Goal: Use online tool/utility: Utilize a website feature to perform a specific function

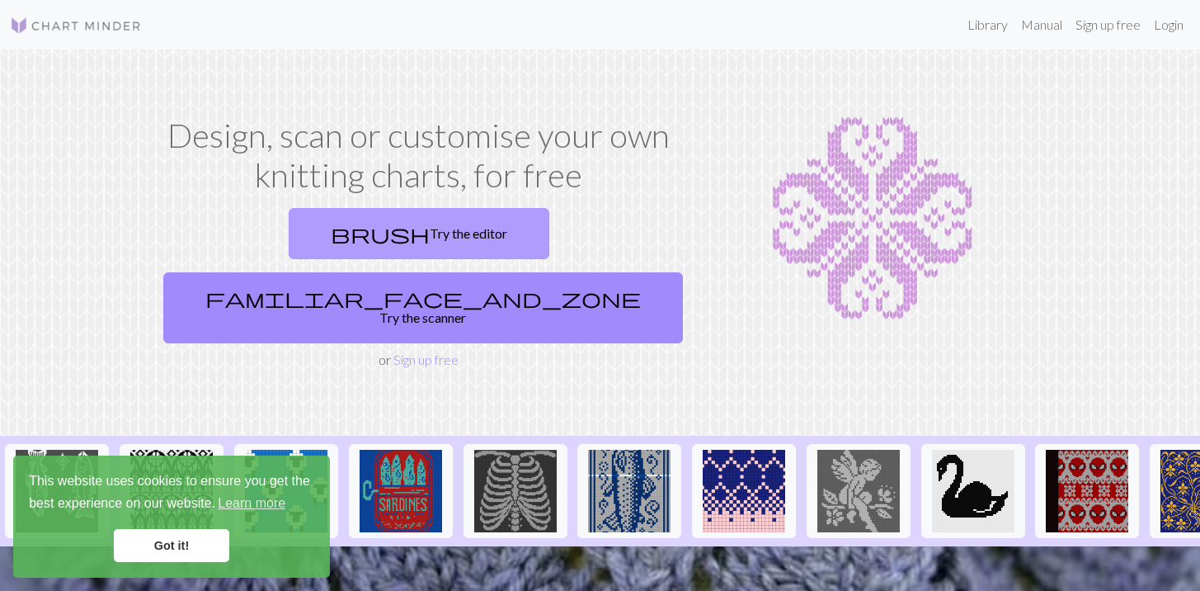
click at [309, 242] on link "brush Try the editor" at bounding box center [419, 233] width 261 height 51
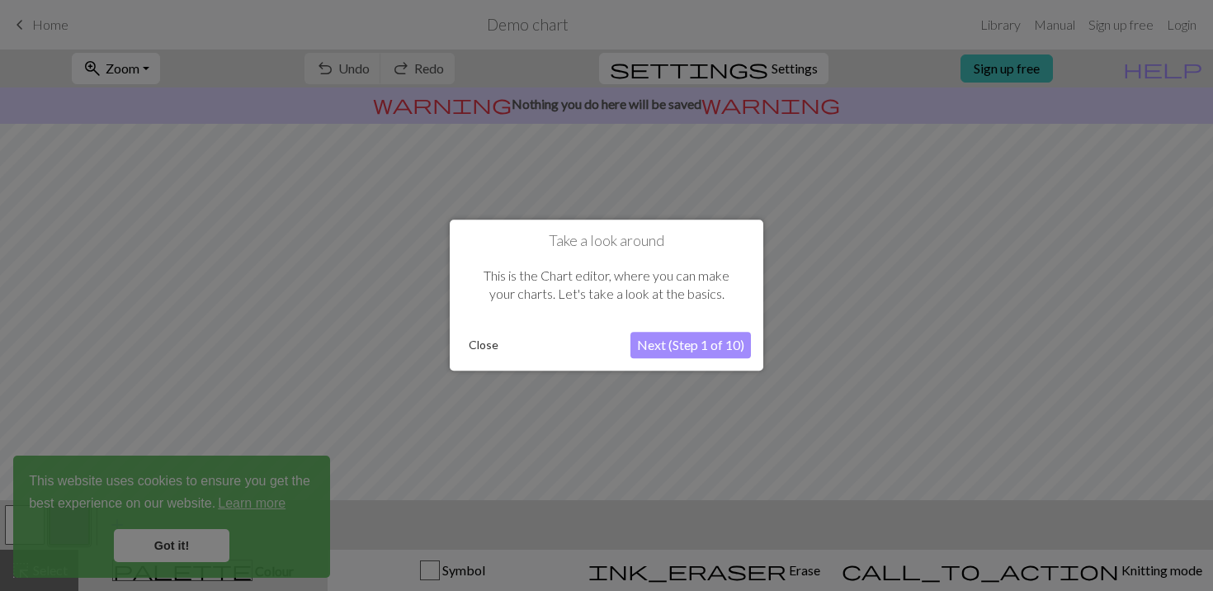
click at [676, 344] on button "Next (Step 1 of 10)" at bounding box center [690, 346] width 120 height 26
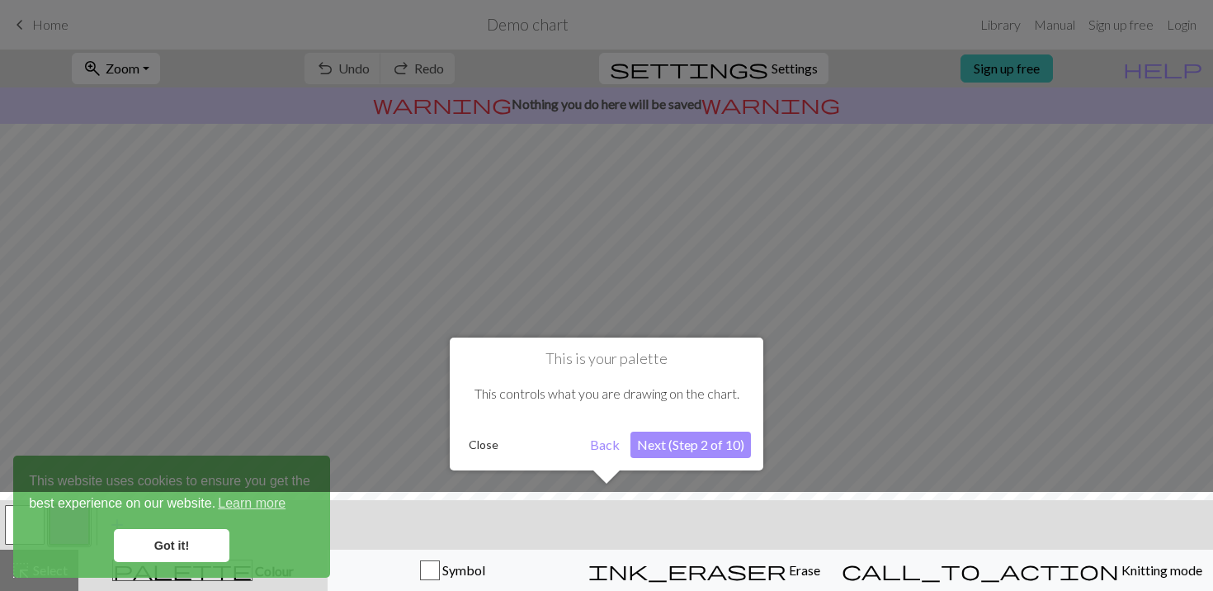
click at [598, 446] on button "Back" at bounding box center [604, 445] width 43 height 26
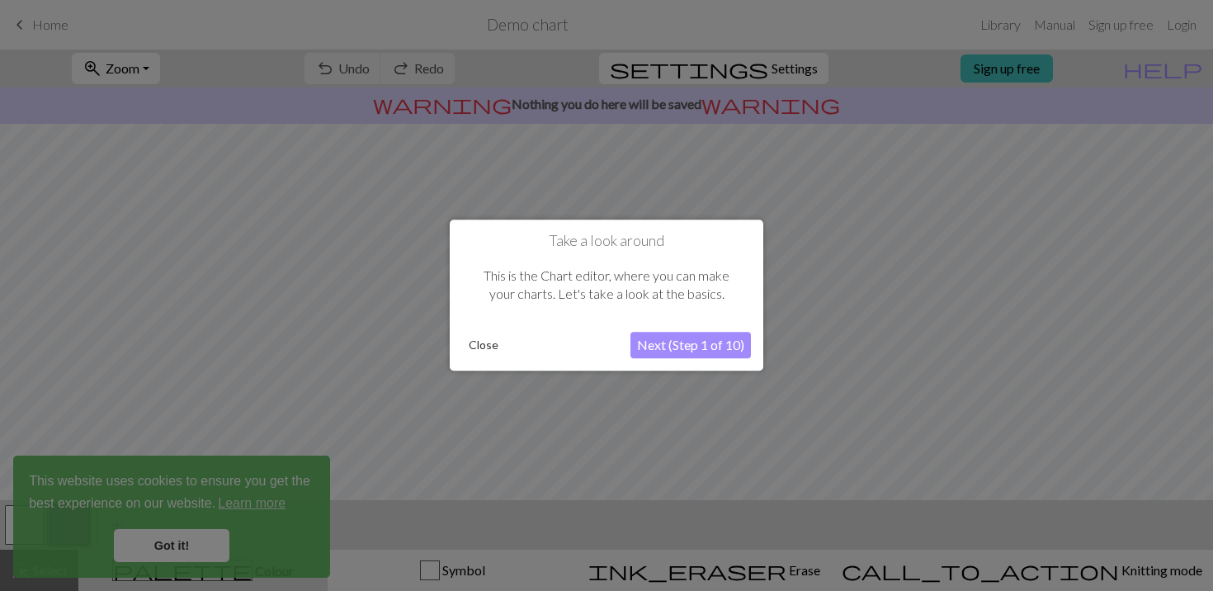
click at [506, 352] on div "Close" at bounding box center [546, 345] width 168 height 25
click at [487, 351] on button "Close" at bounding box center [483, 345] width 43 height 25
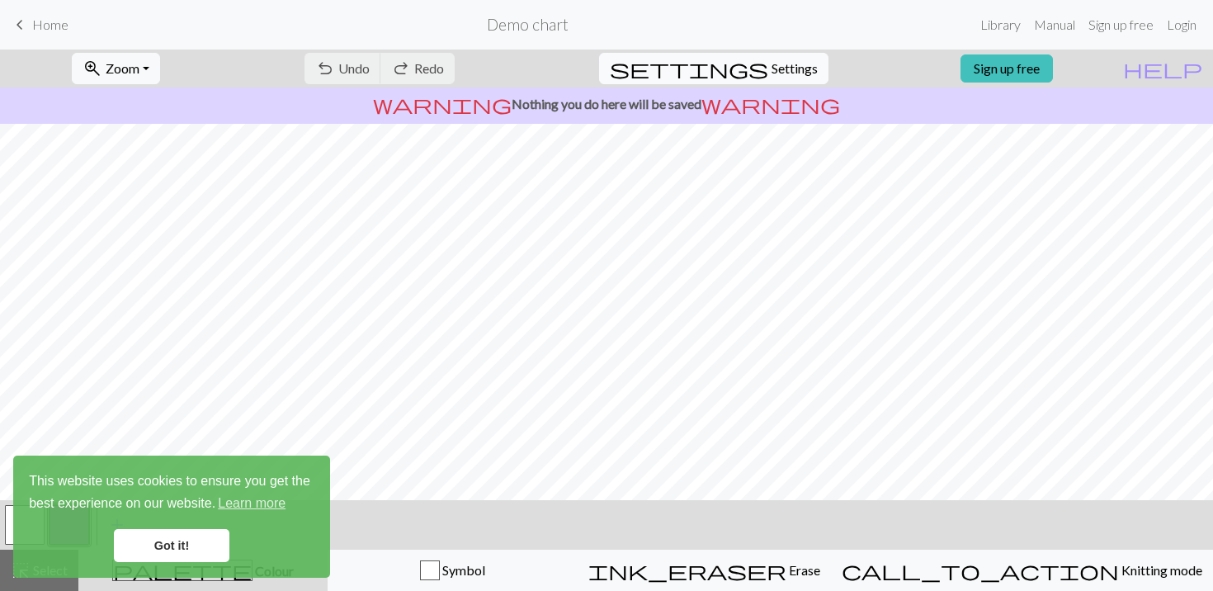
click at [776, 64] on span "Settings" at bounding box center [794, 69] width 46 height 20
select select "aran"
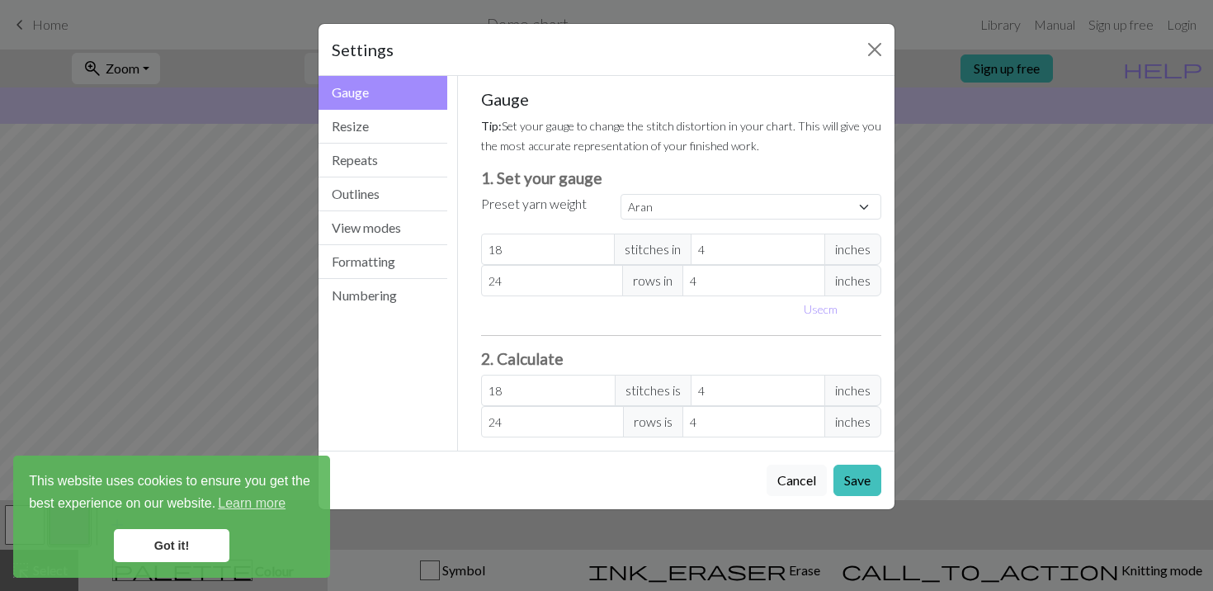
click at [854, 48] on div "Settings" at bounding box center [606, 50] width 576 height 52
click at [873, 50] on button "Close" at bounding box center [874, 49] width 26 height 26
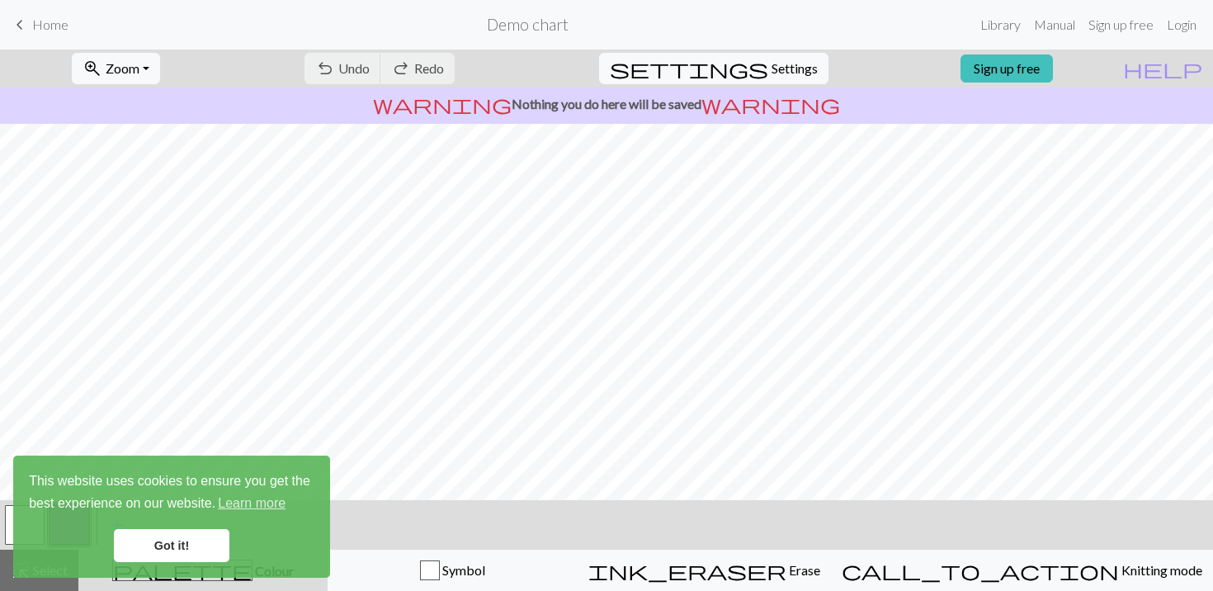
click at [158, 550] on link "Got it!" at bounding box center [172, 545] width 116 height 33
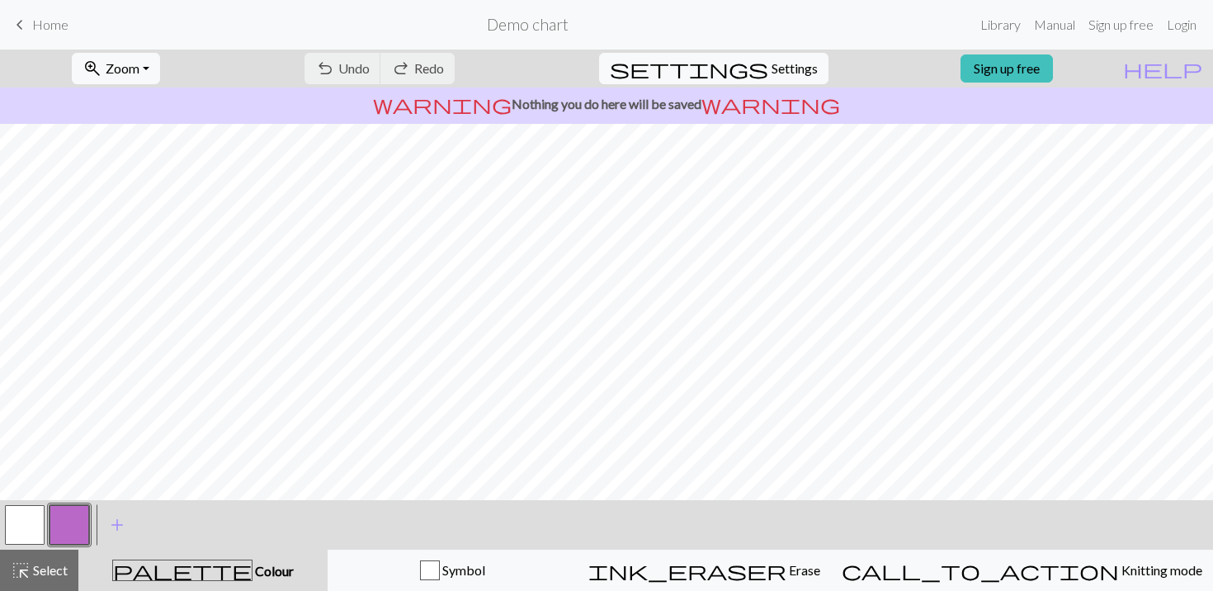
click at [252, 566] on span "Colour" at bounding box center [272, 571] width 41 height 16
